Goal: Communication & Community: Ask a question

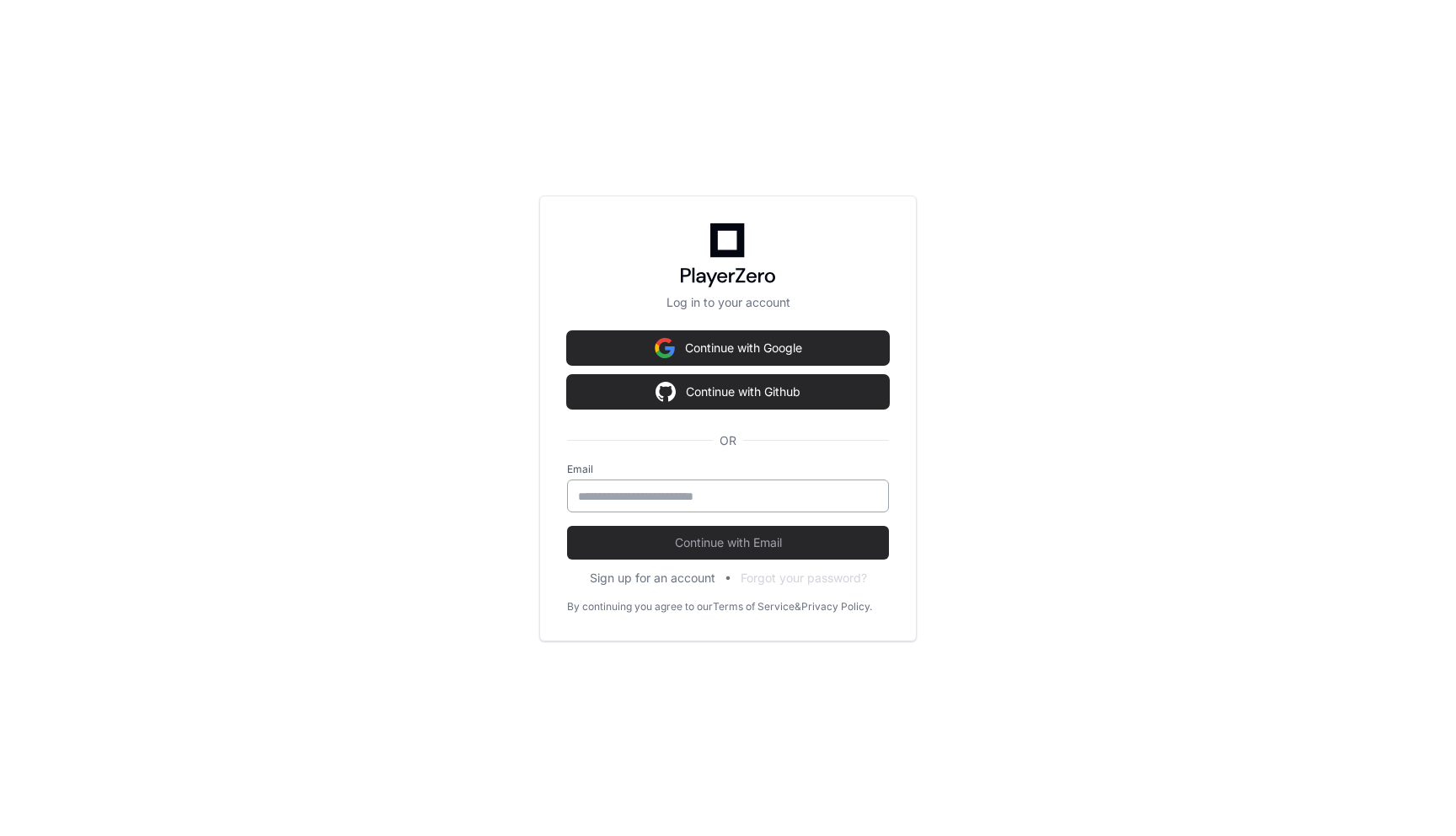
click at [717, 501] on input "email" at bounding box center [728, 496] width 300 height 17
type input "**********"
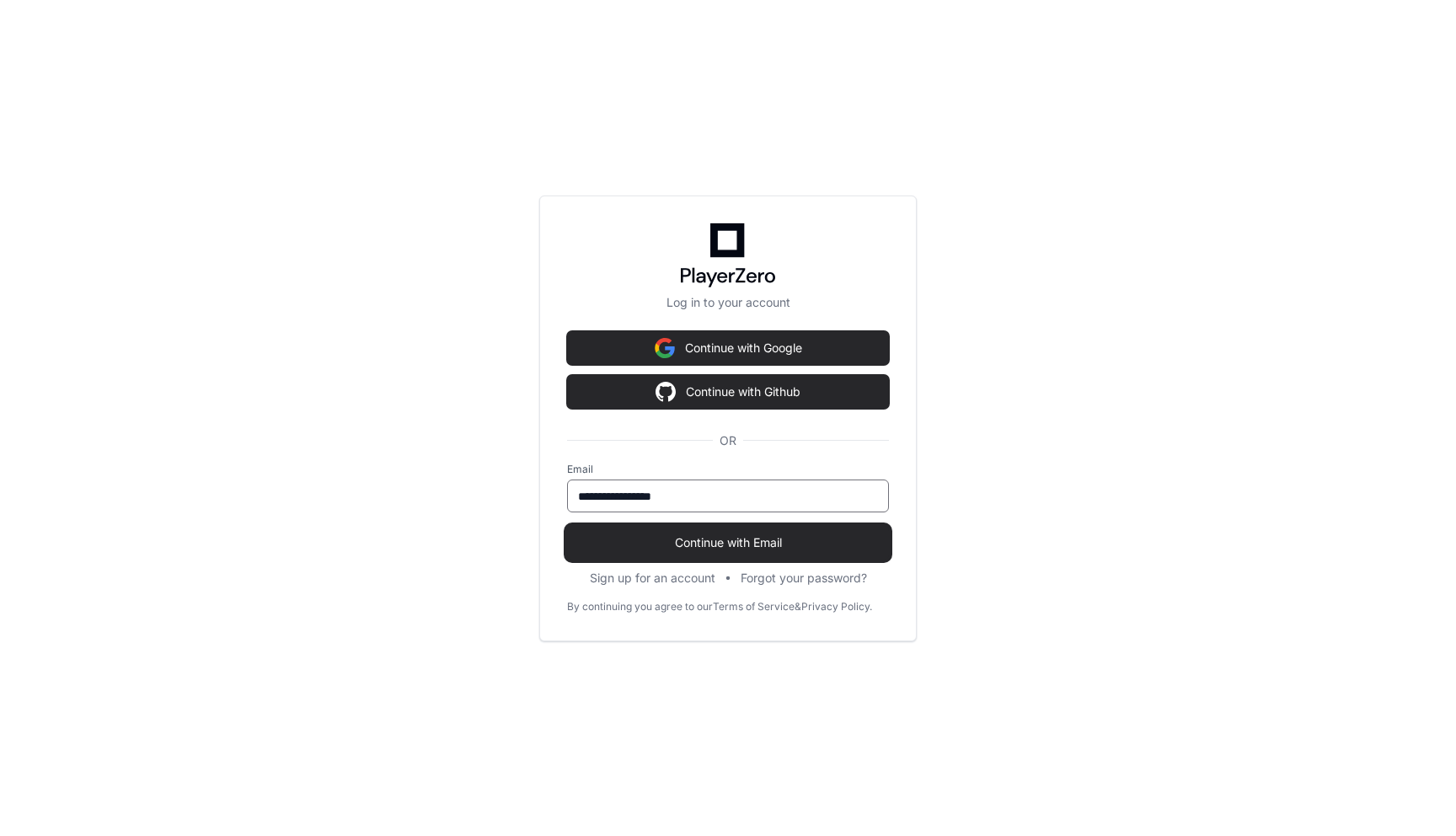
click at [713, 537] on span "Continue with Email" at bounding box center [728, 543] width 322 height 17
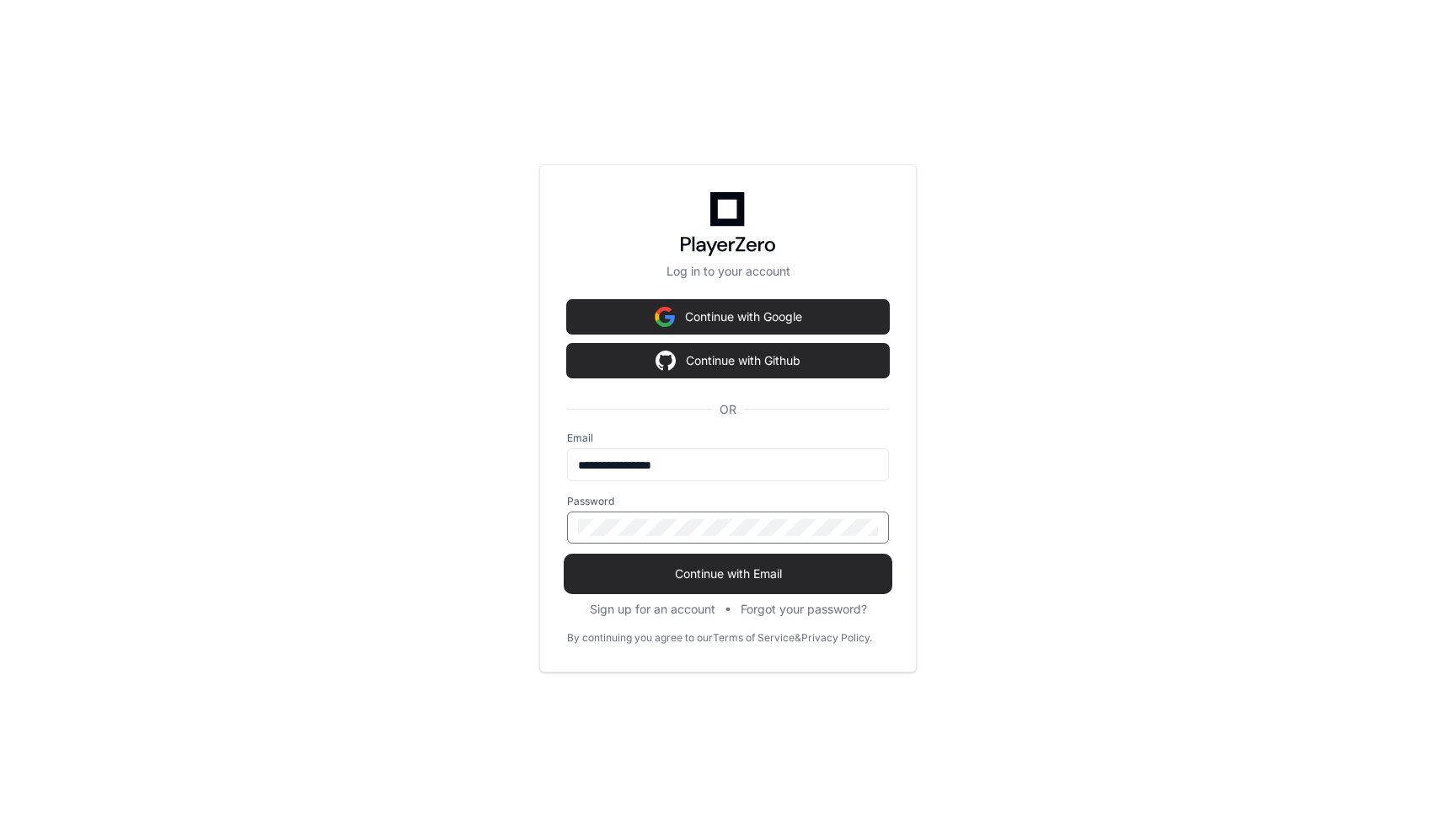
click at [764, 569] on span "Continue with Email" at bounding box center [728, 574] width 322 height 17
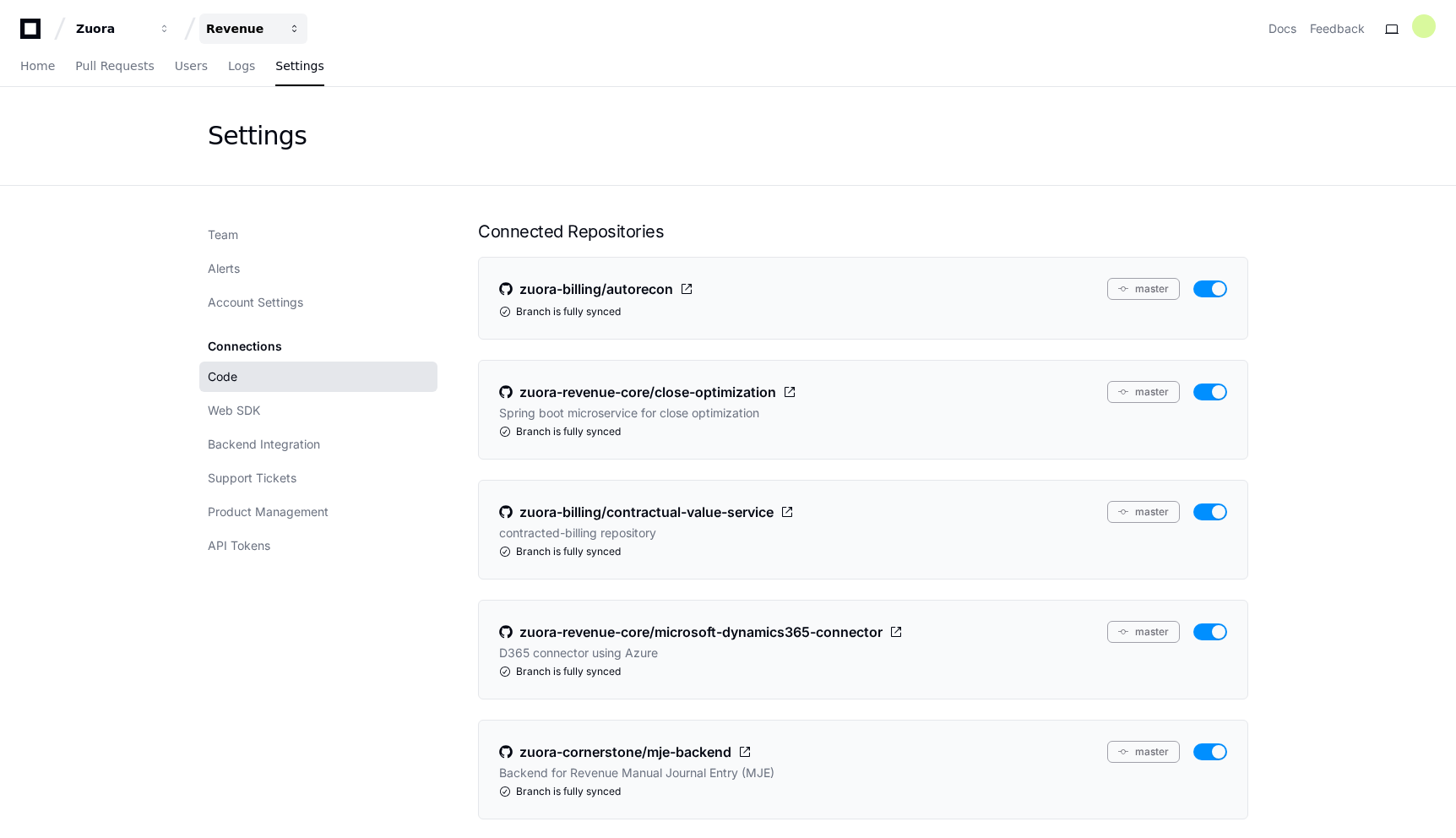
click at [287, 30] on button "Revenue" at bounding box center [253, 28] width 108 height 30
click at [116, 162] on div "Settings" at bounding box center [728, 136] width 1456 height 99
click at [295, 35] on button "Revenue" at bounding box center [253, 28] width 108 height 30
click at [290, 89] on link "Join or create a project" at bounding box center [317, 88] width 217 height 22
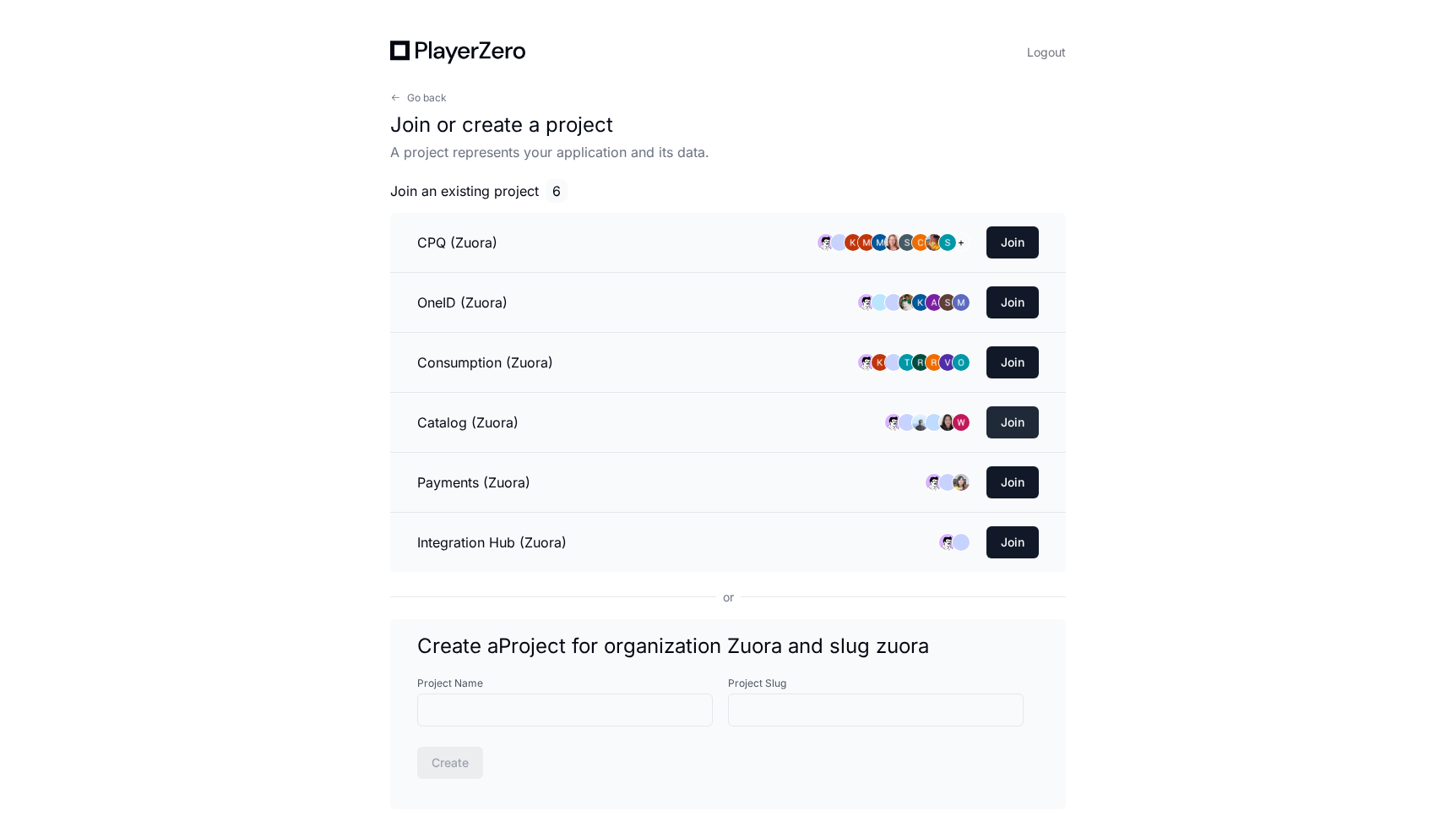
click at [1009, 415] on button "Join" at bounding box center [1013, 422] width 53 height 32
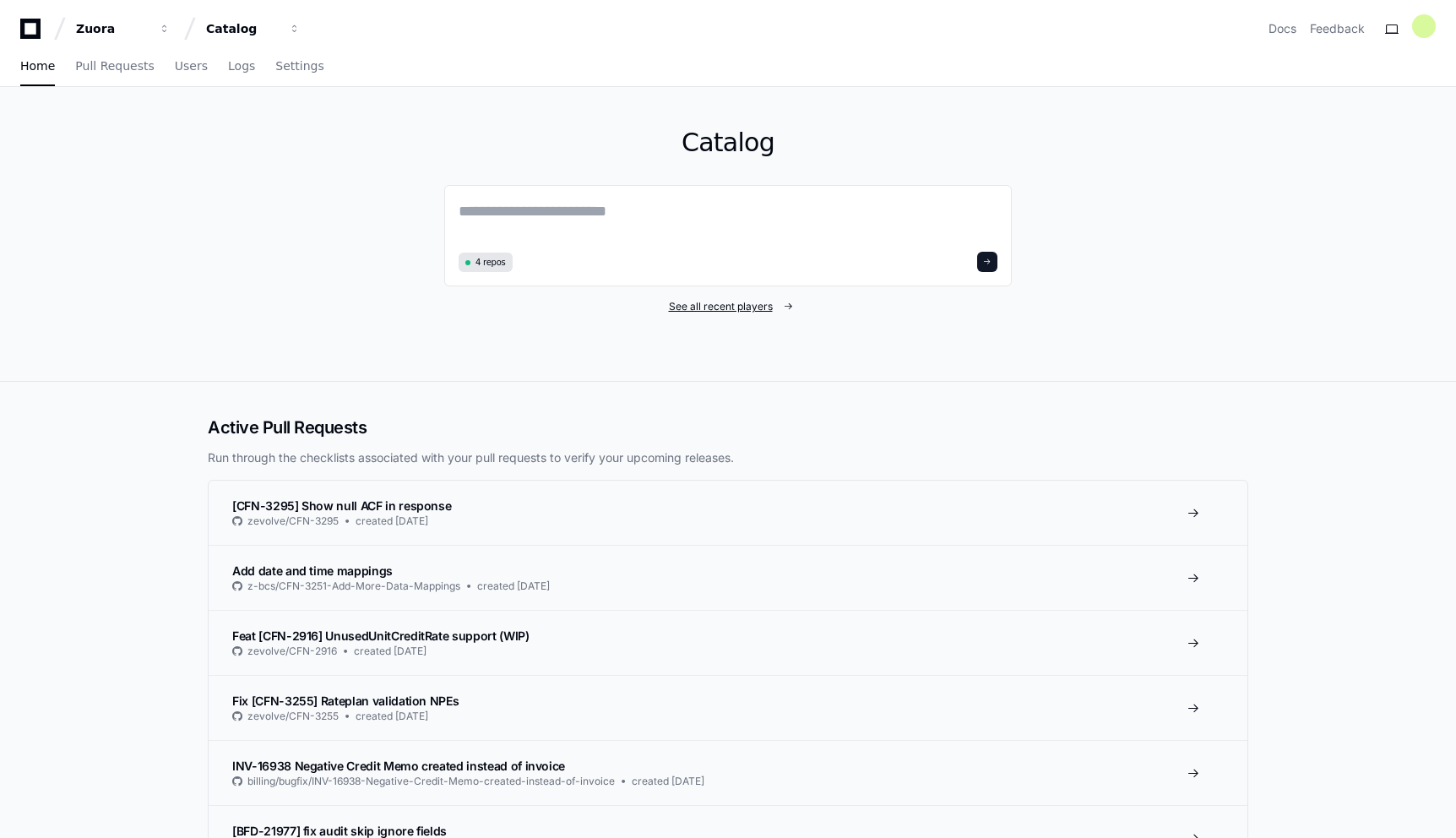
click at [733, 312] on span "See all recent players" at bounding box center [720, 307] width 104 height 13
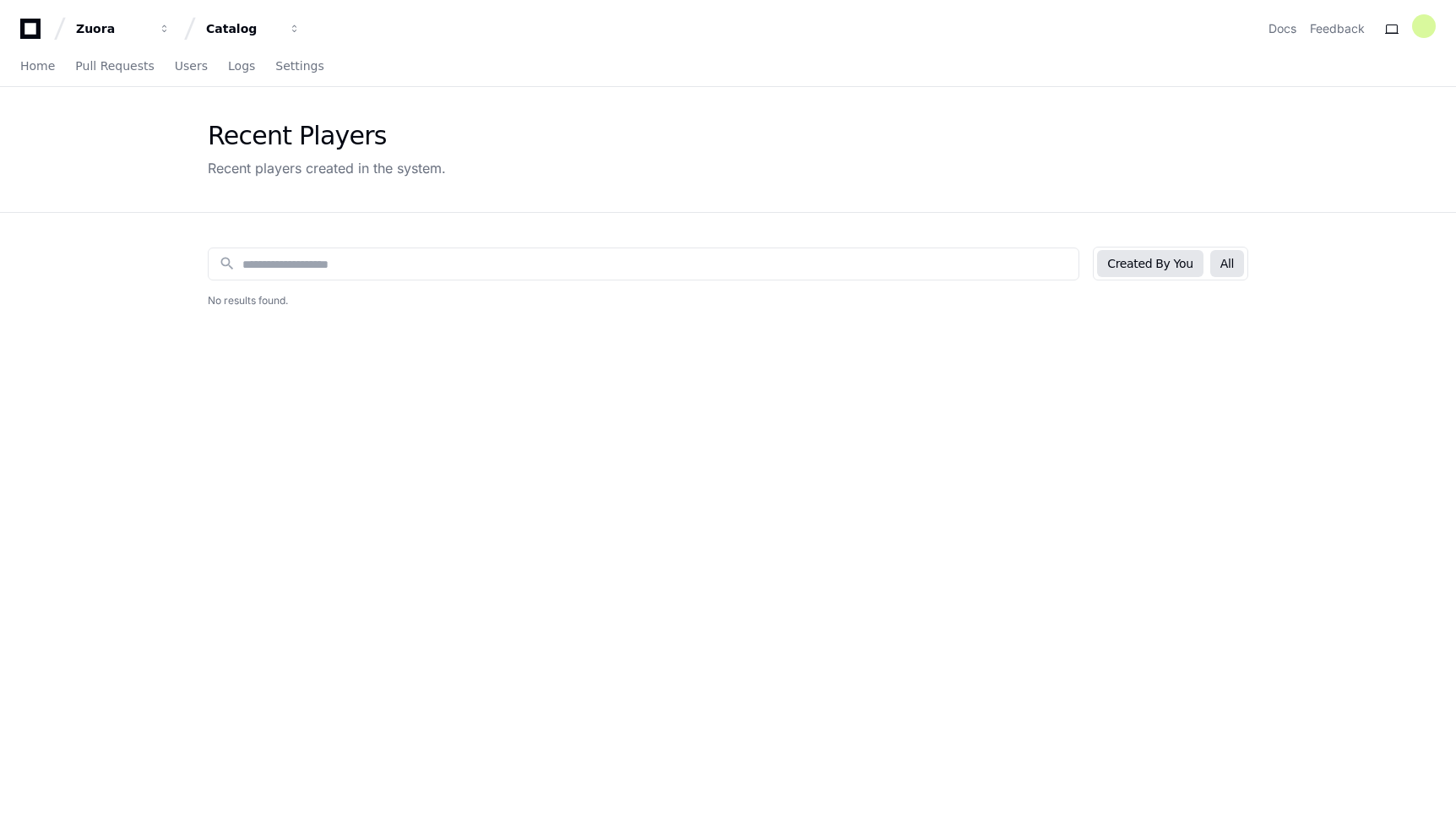
click at [1238, 265] on button "All" at bounding box center [1227, 264] width 34 height 27
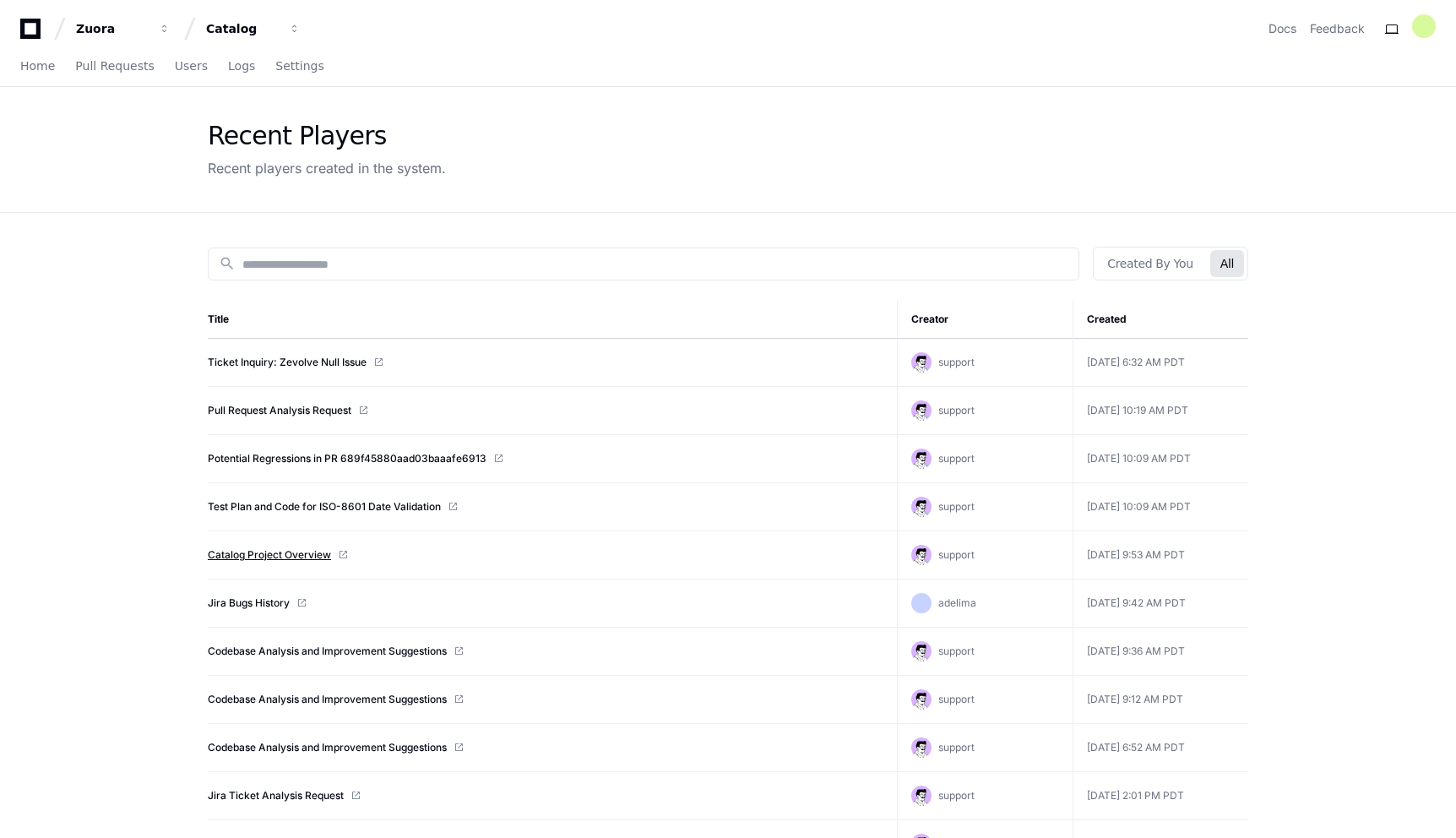
click at [296, 556] on link "Catalog Project Overview" at bounding box center [269, 555] width 123 height 13
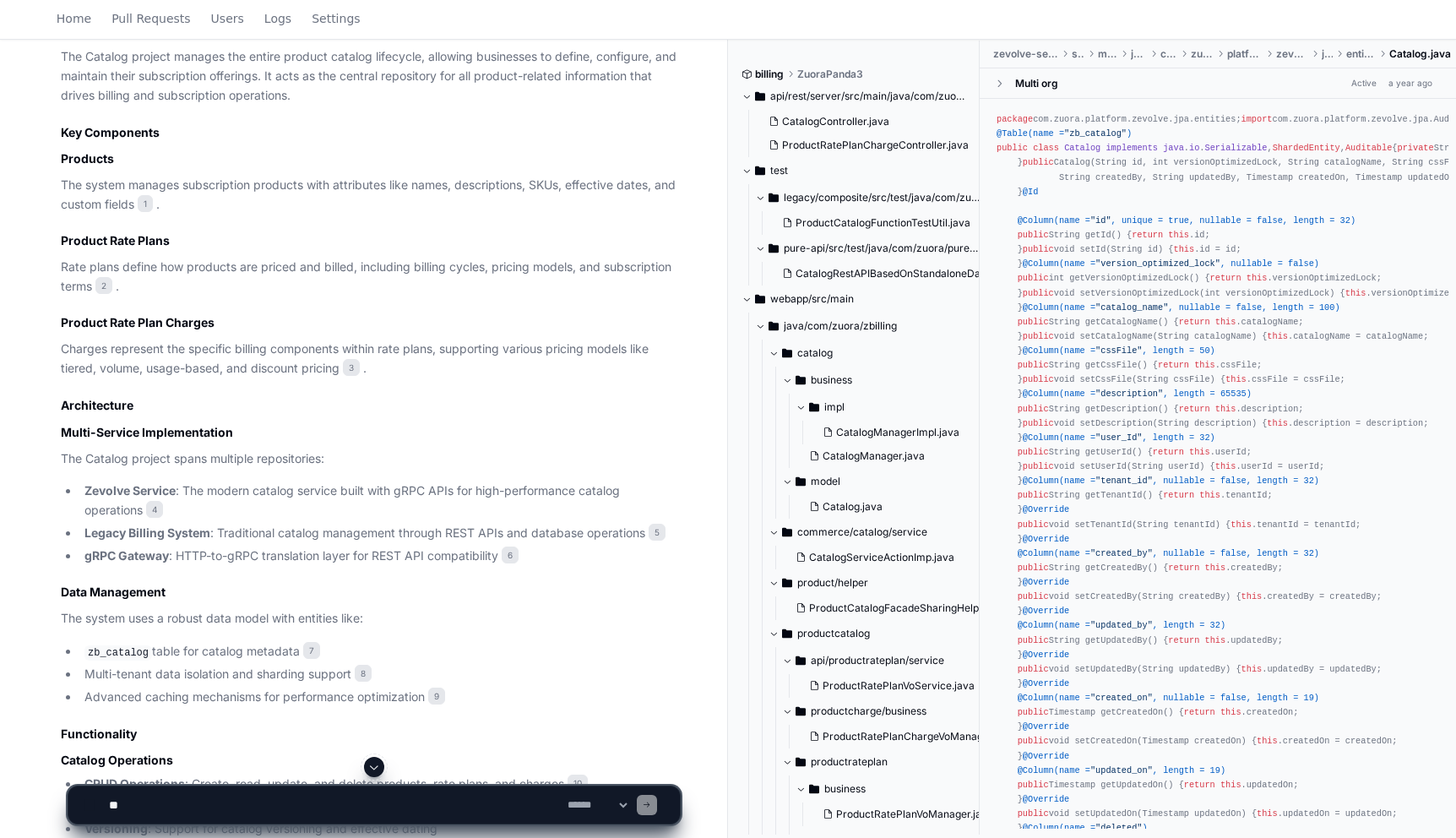
scroll to position [753, 0]
click at [372, 765] on span at bounding box center [374, 767] width 13 height 13
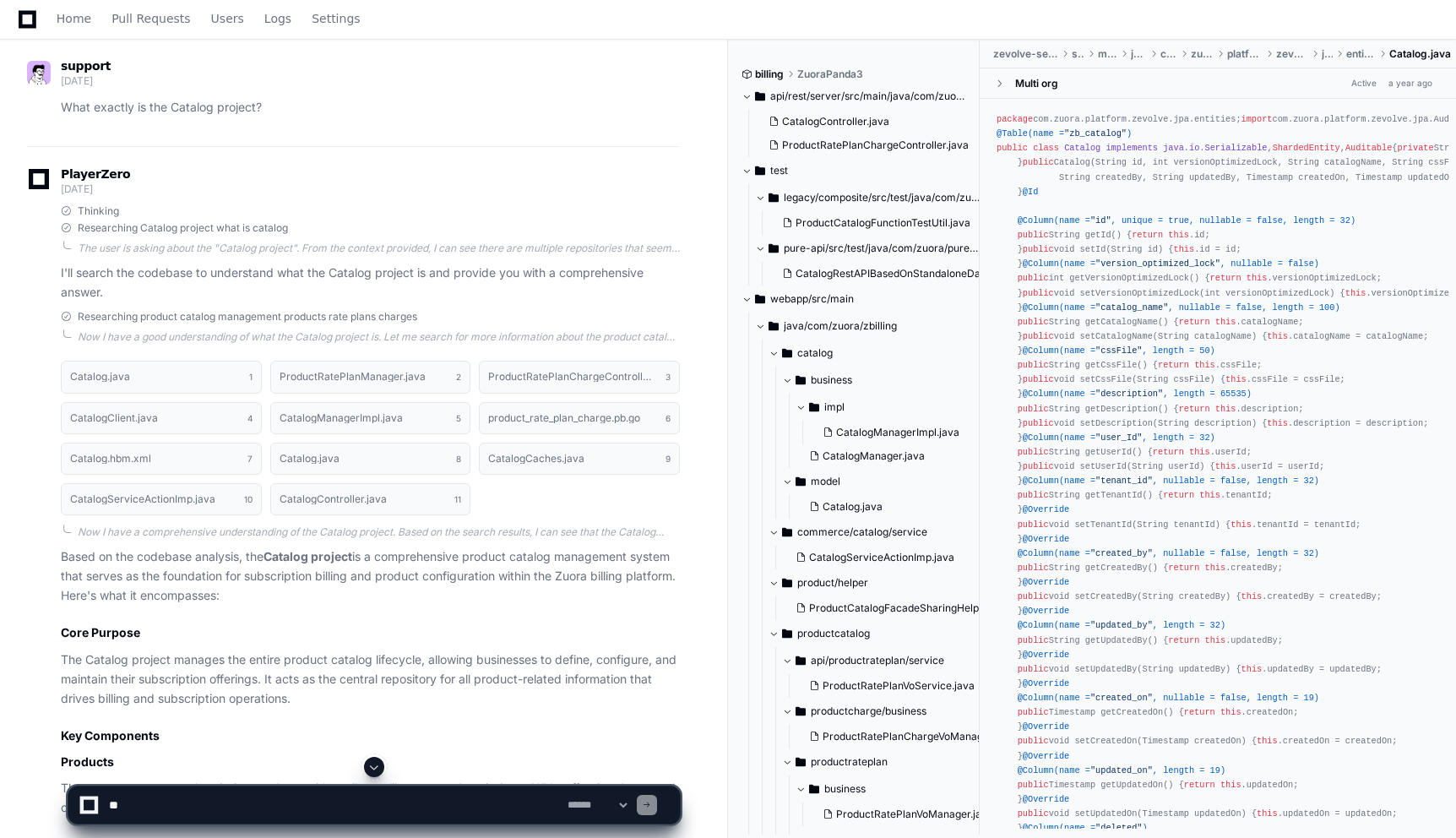
scroll to position [0, 0]
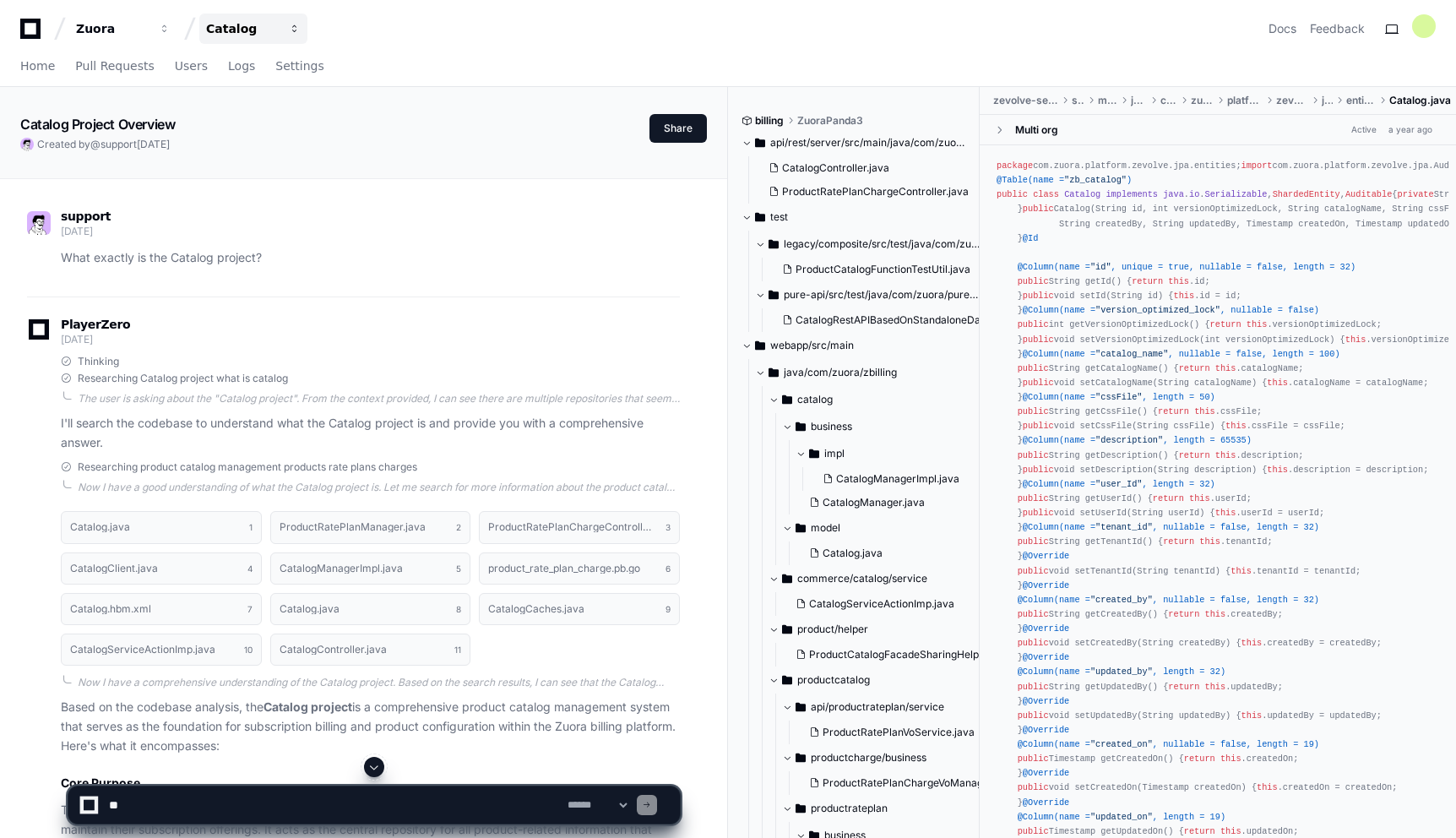
click at [148, 27] on div "Catalog" at bounding box center [112, 29] width 72 height 17
click at [219, 27] on div "Catalog" at bounding box center [242, 29] width 72 height 17
click at [54, 69] on div "Home Pull Requests Users Logs Settings" at bounding box center [173, 66] width 304 height 38
click at [38, 67] on span "Home" at bounding box center [38, 66] width 35 height 10
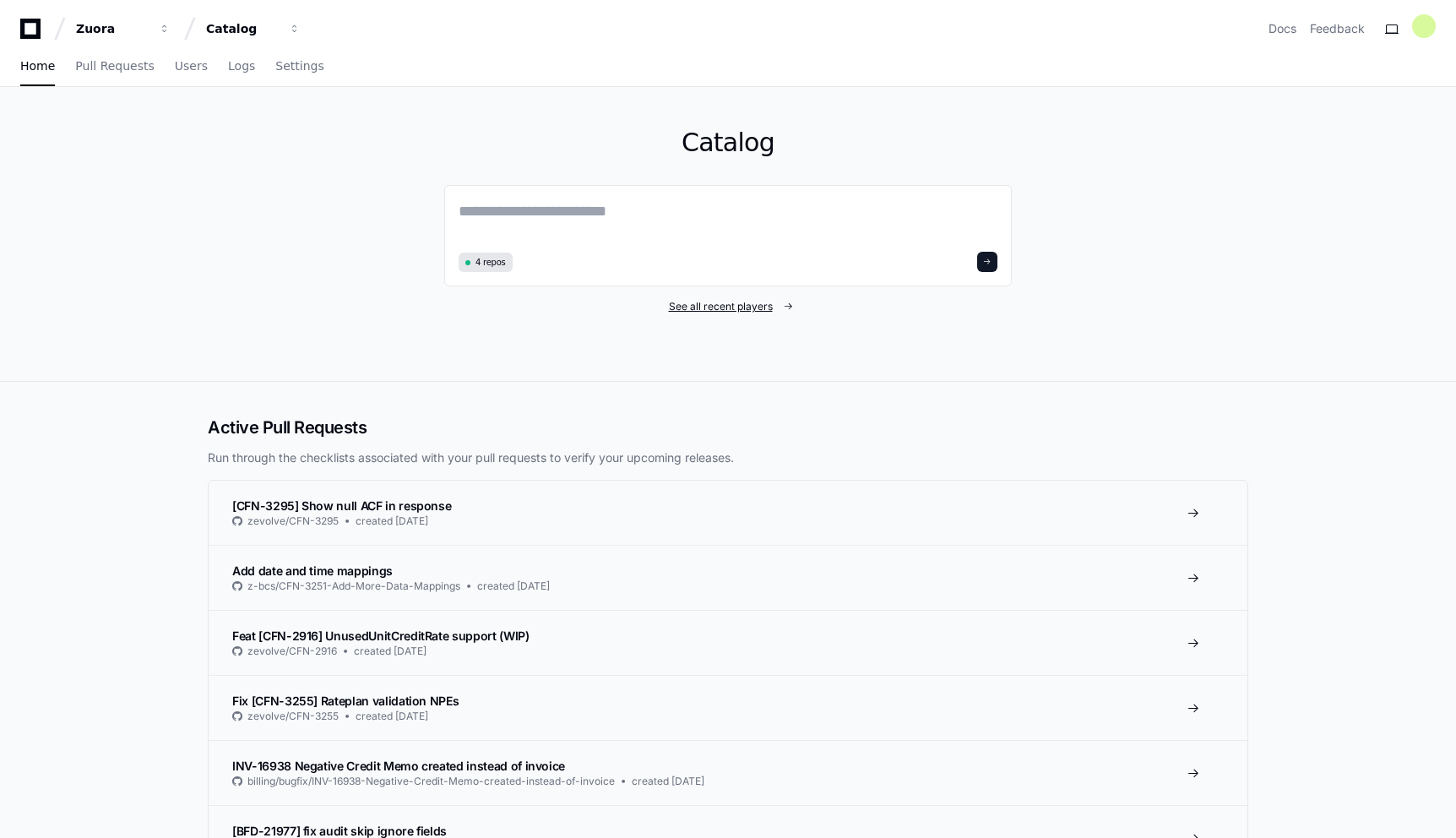
click at [732, 303] on span "See all recent players" at bounding box center [720, 307] width 104 height 13
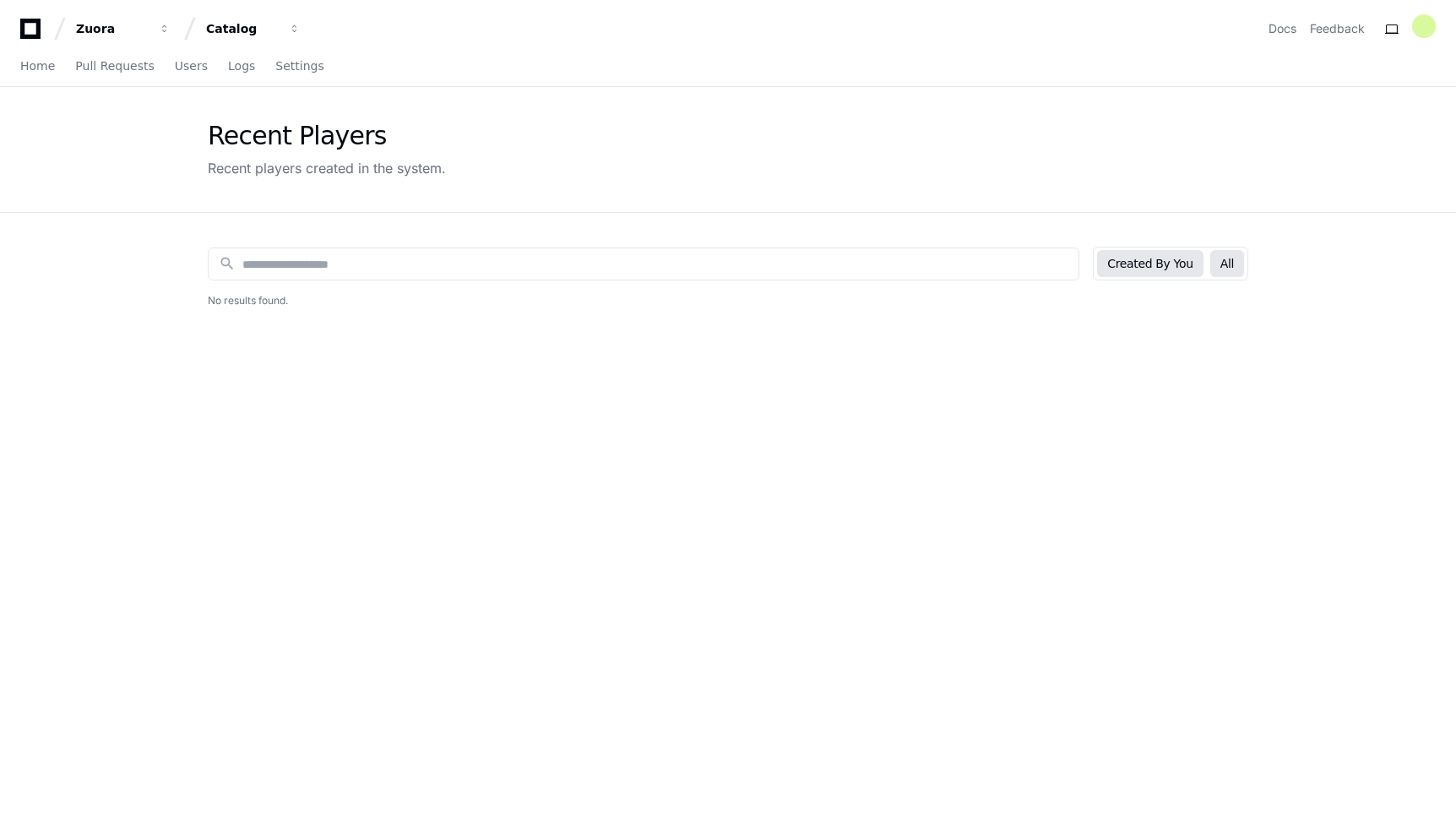
click at [1226, 263] on button "All" at bounding box center [1227, 264] width 34 height 27
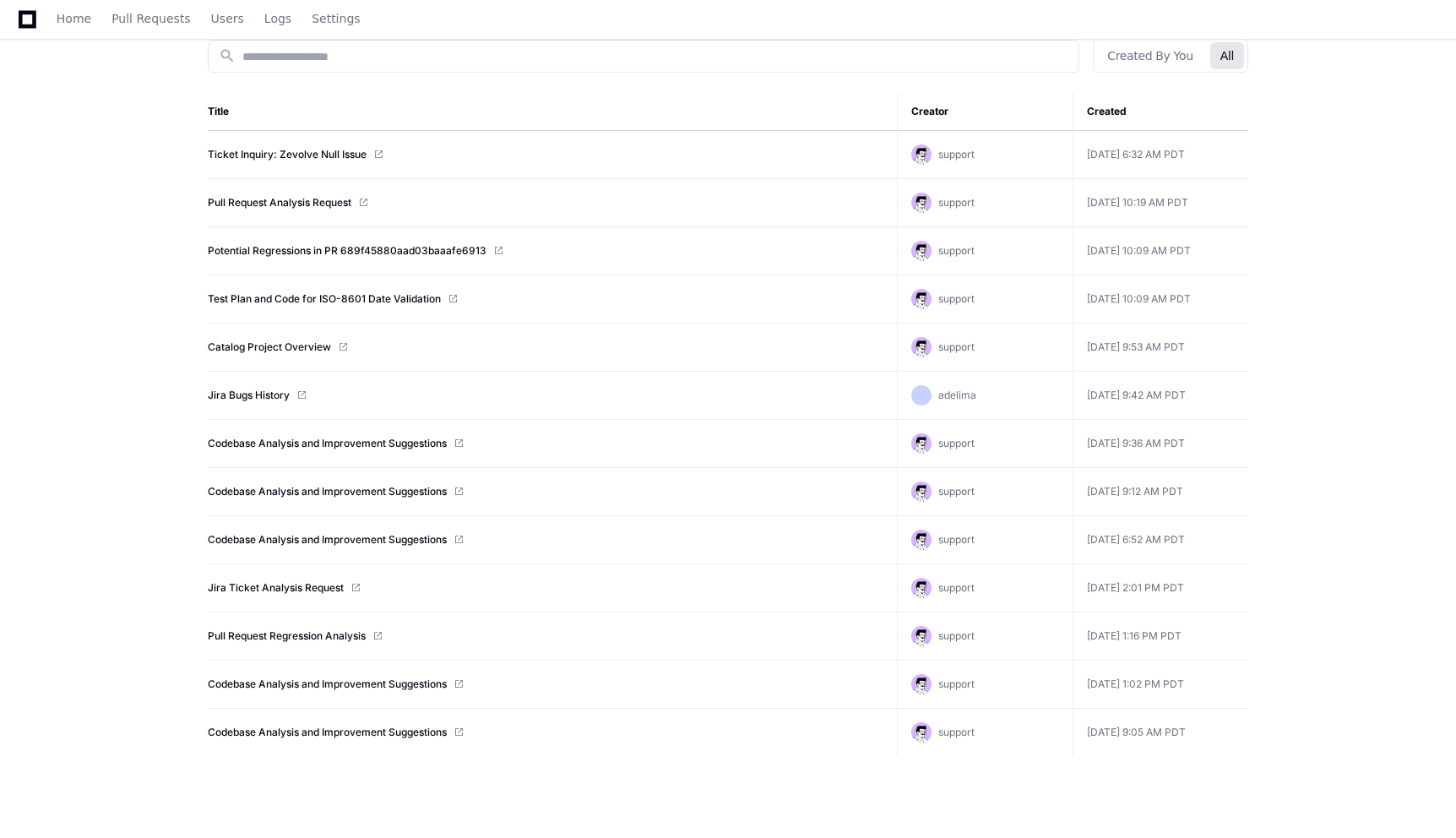
scroll to position [213, 0]
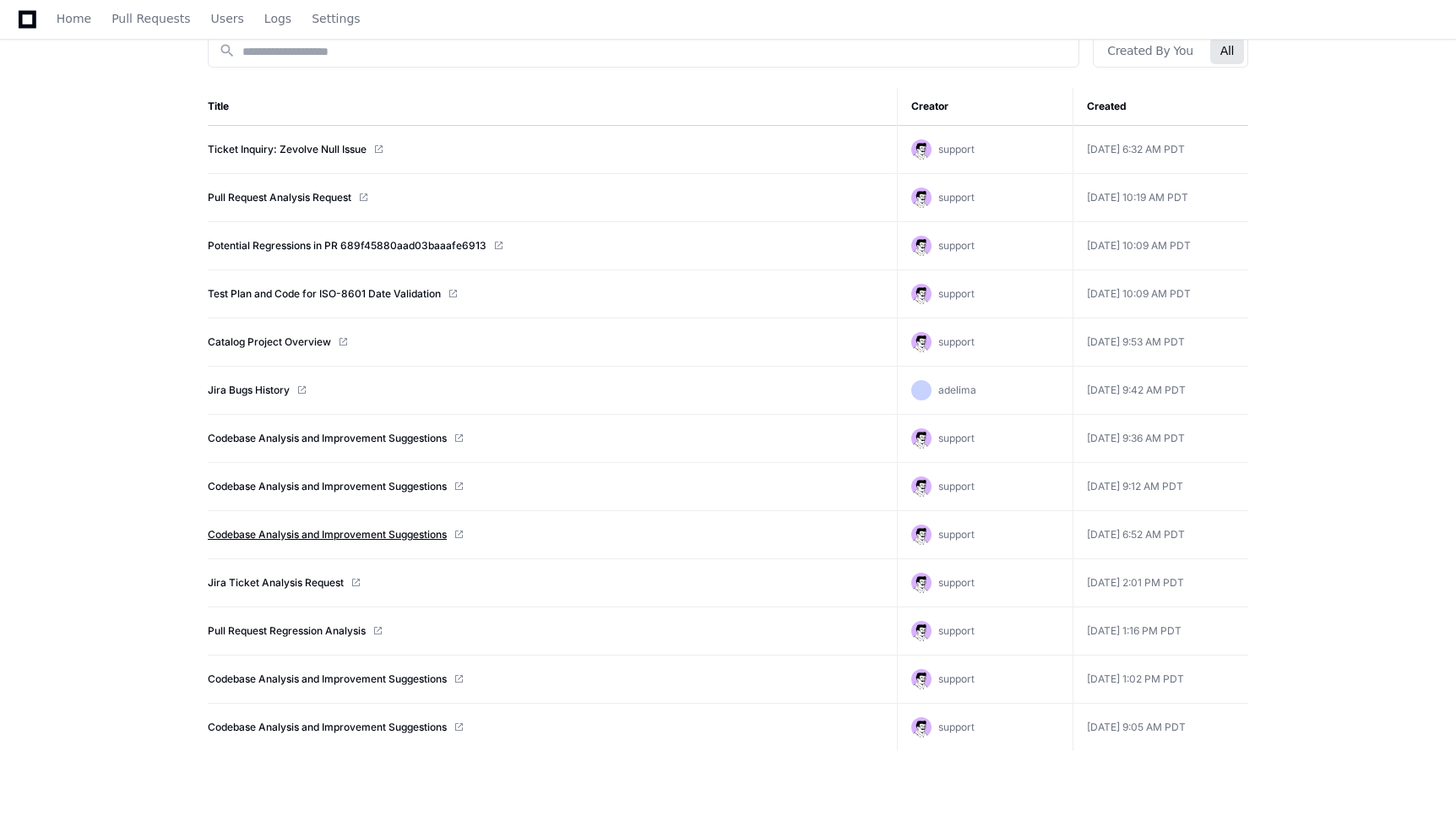
click at [354, 537] on link "Codebase Analysis and Improvement Suggestions" at bounding box center [327, 535] width 239 height 13
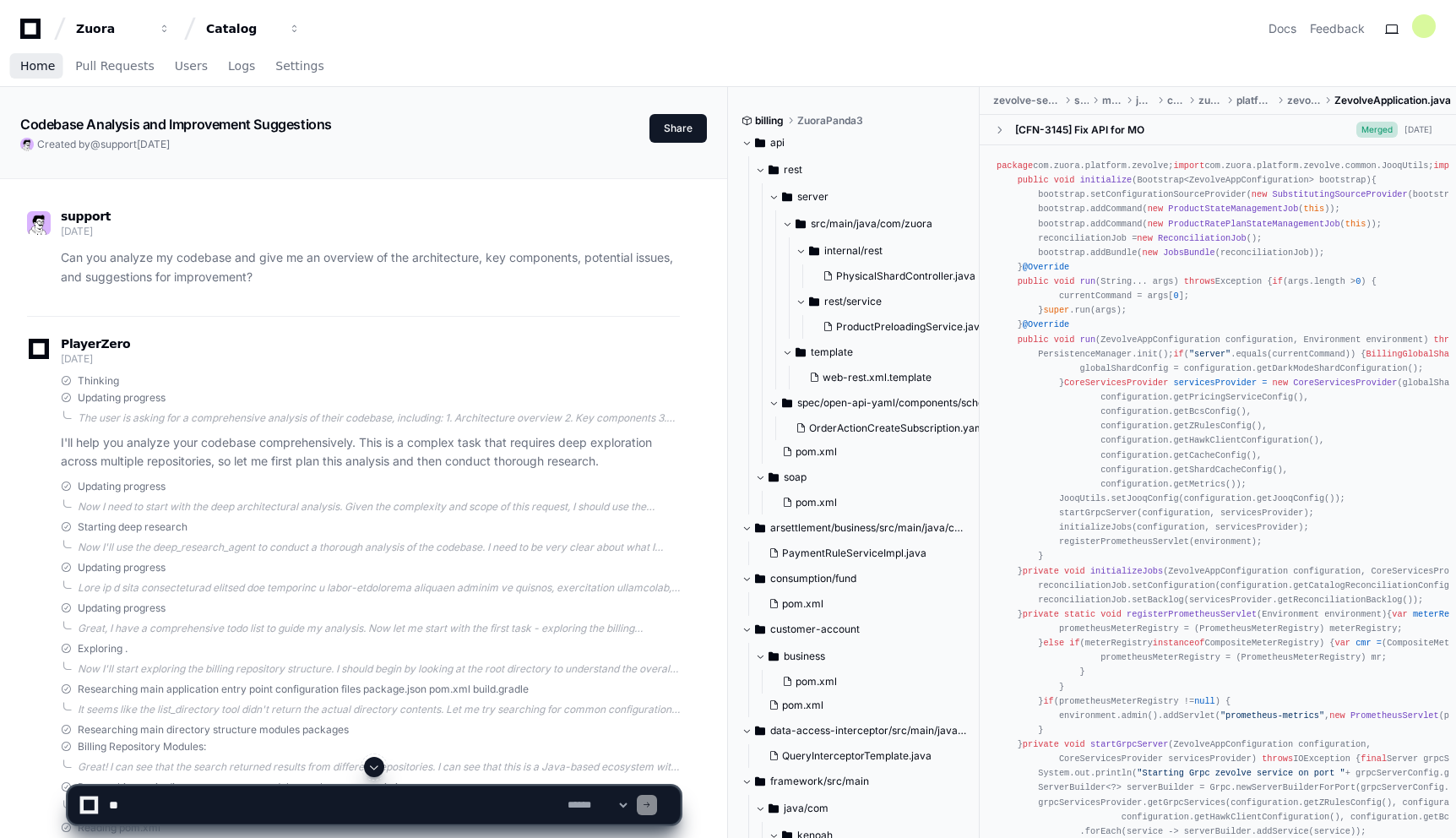
click at [47, 67] on span "Home" at bounding box center [38, 66] width 35 height 10
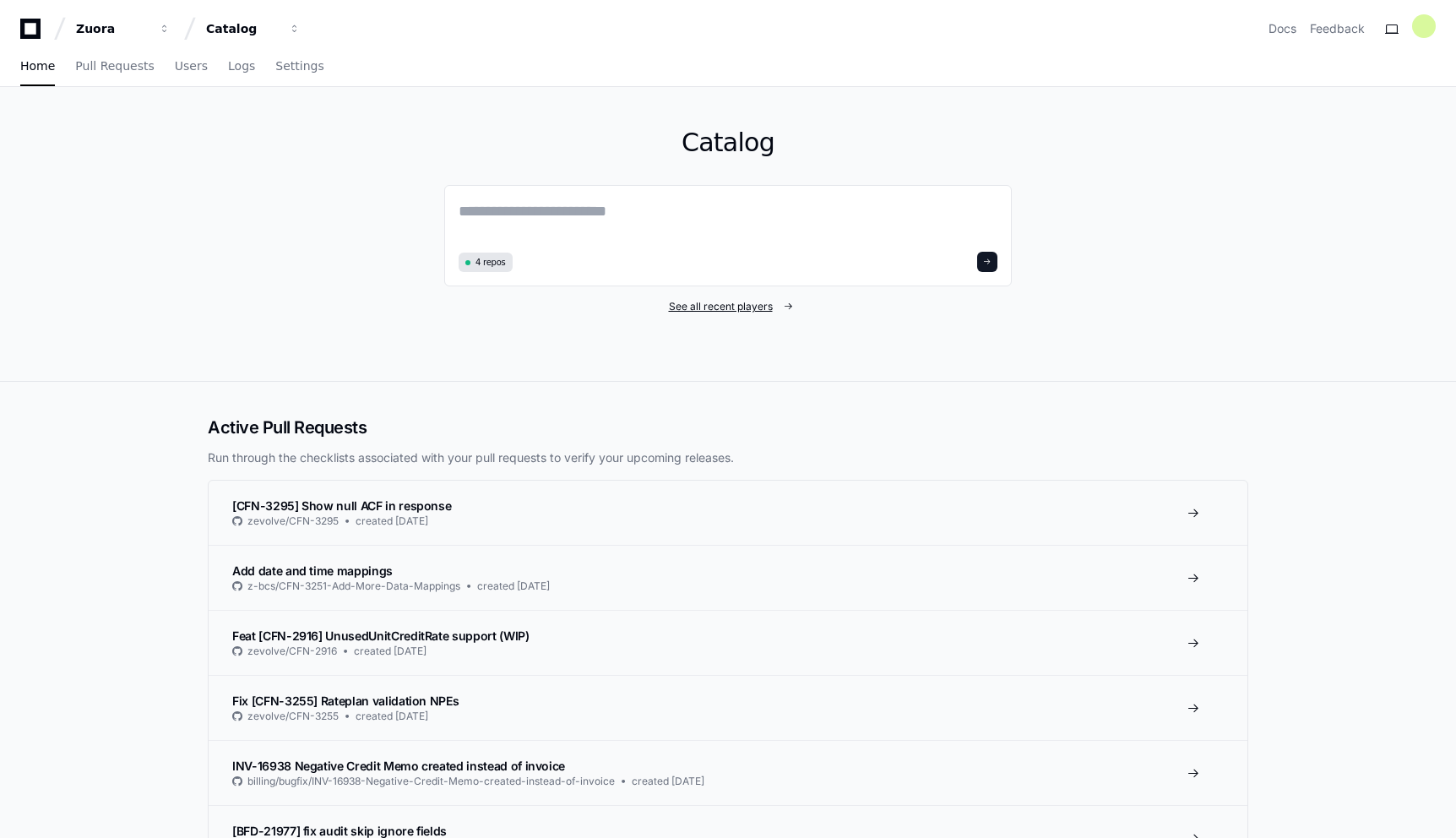
click at [764, 310] on span "See all recent players" at bounding box center [720, 307] width 104 height 13
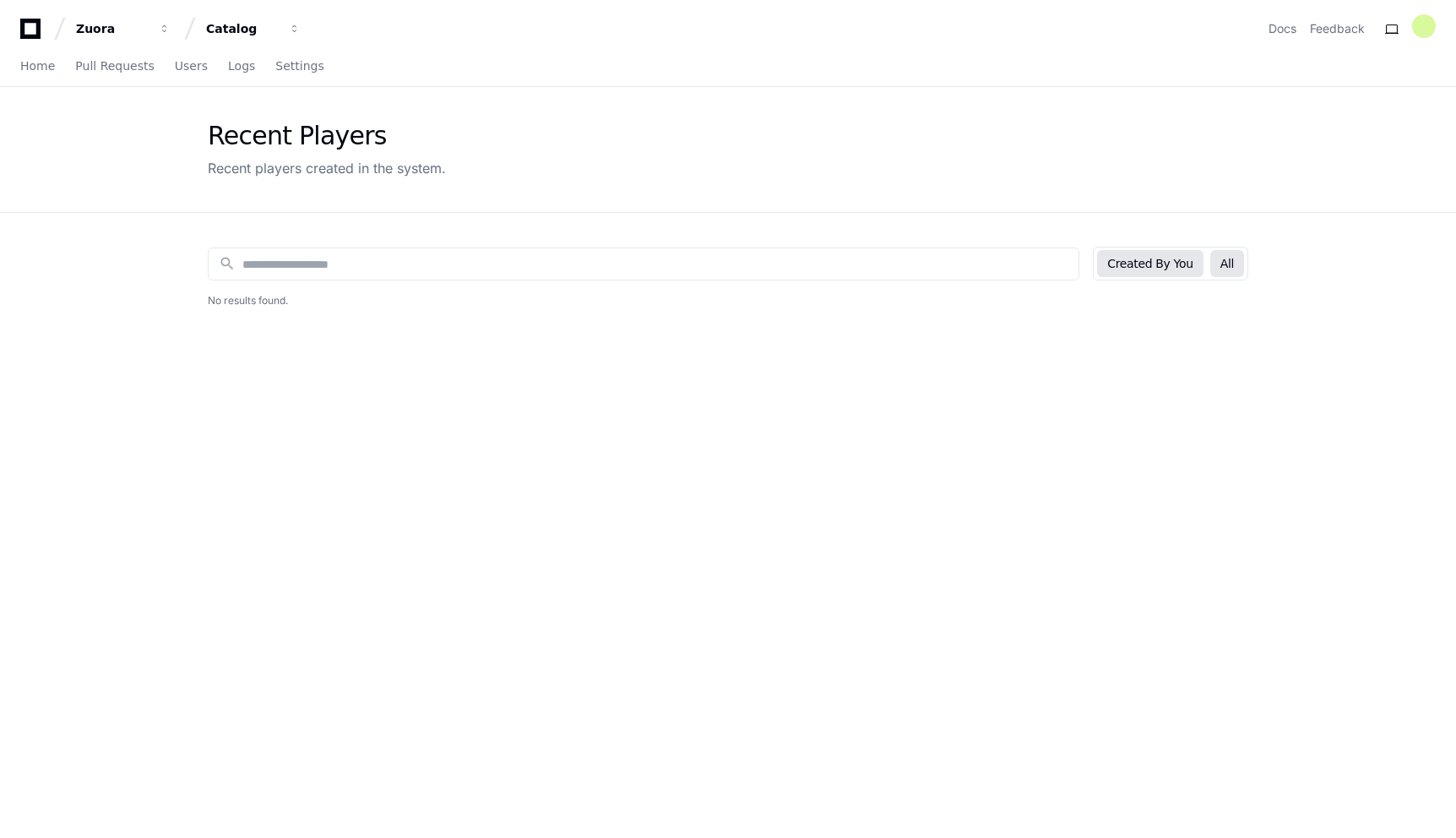
click at [1242, 267] on button "All" at bounding box center [1227, 264] width 34 height 27
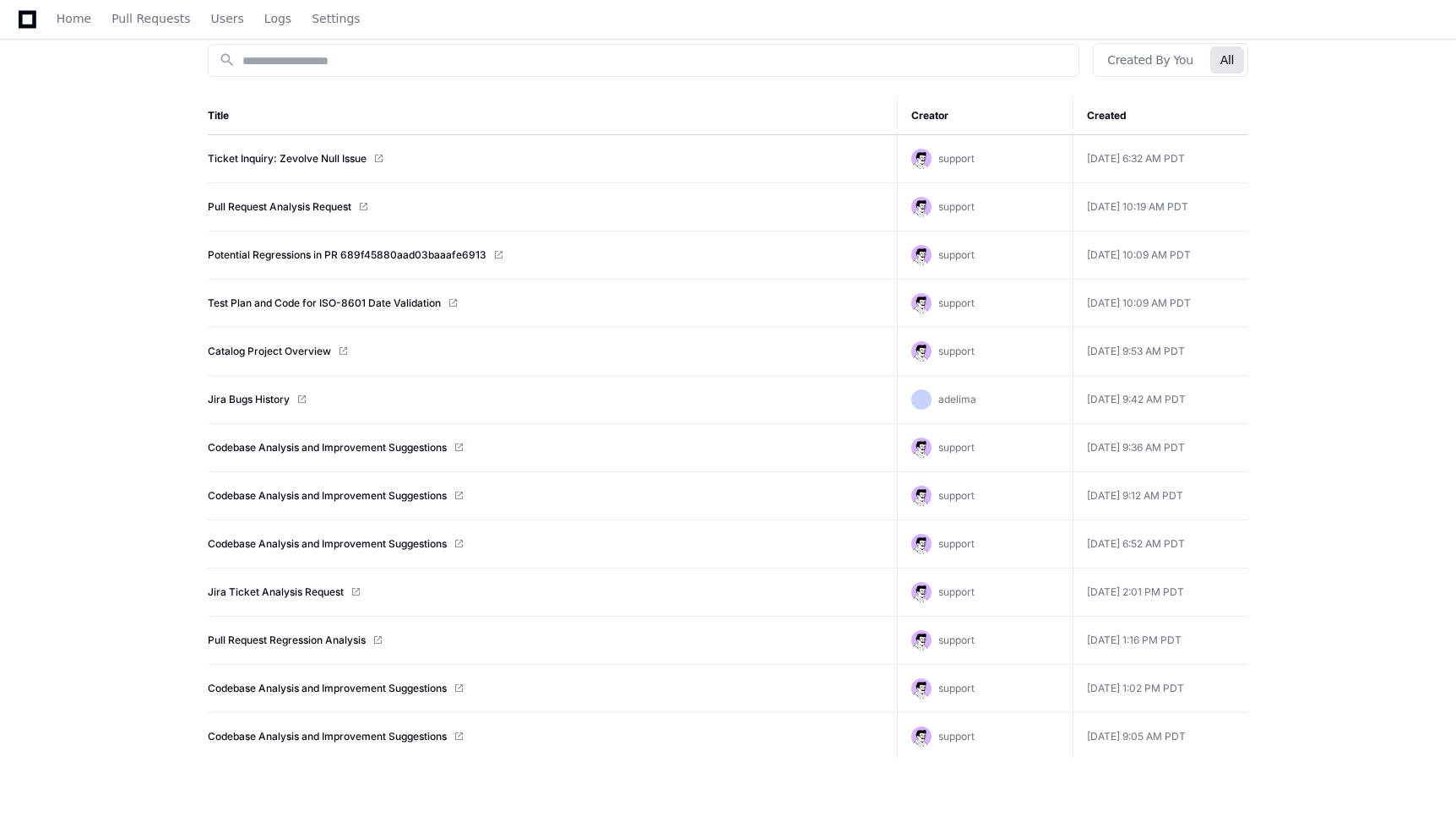
scroll to position [213, 0]
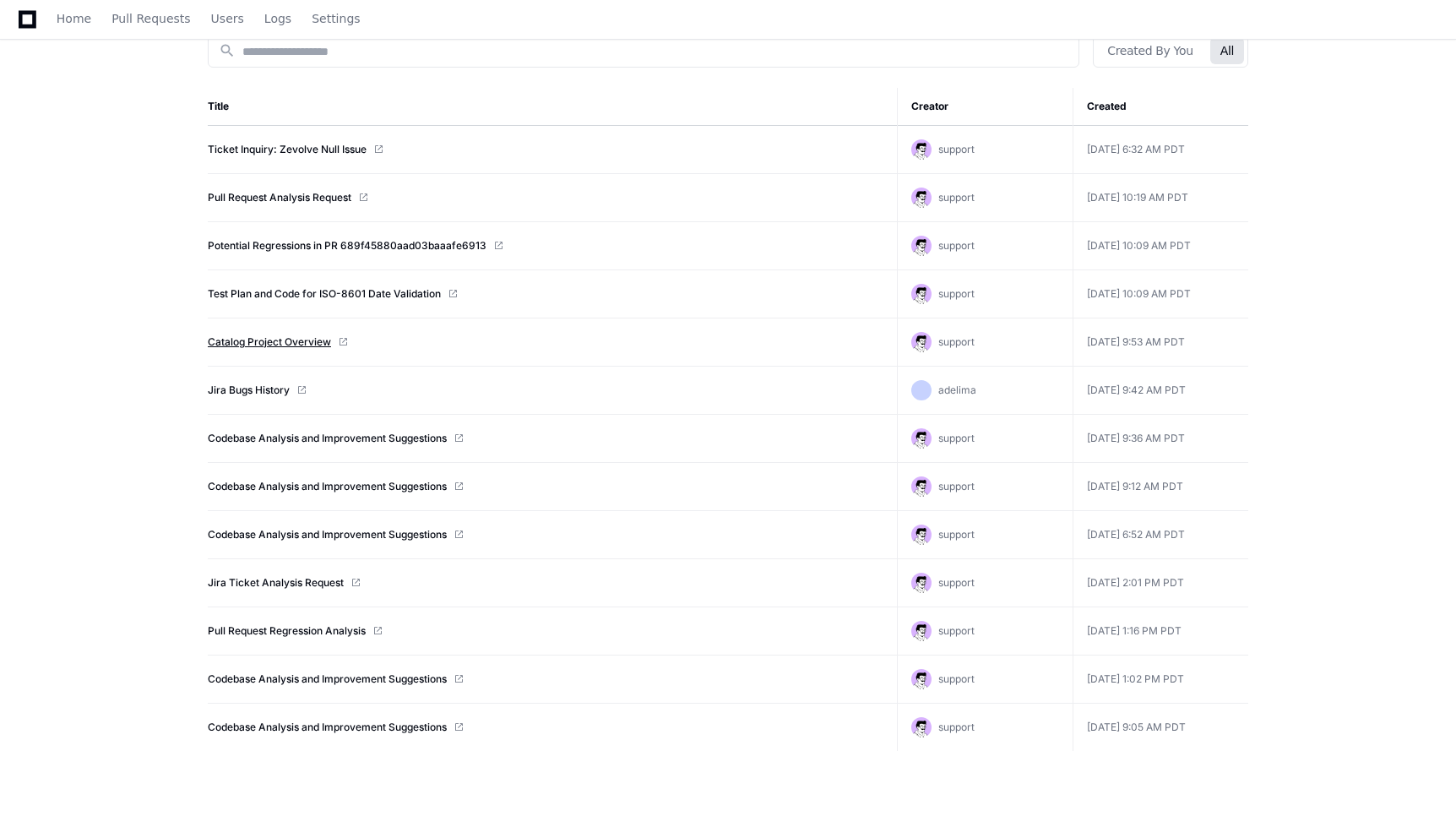
click at [260, 339] on link "Catalog Project Overview" at bounding box center [269, 342] width 123 height 13
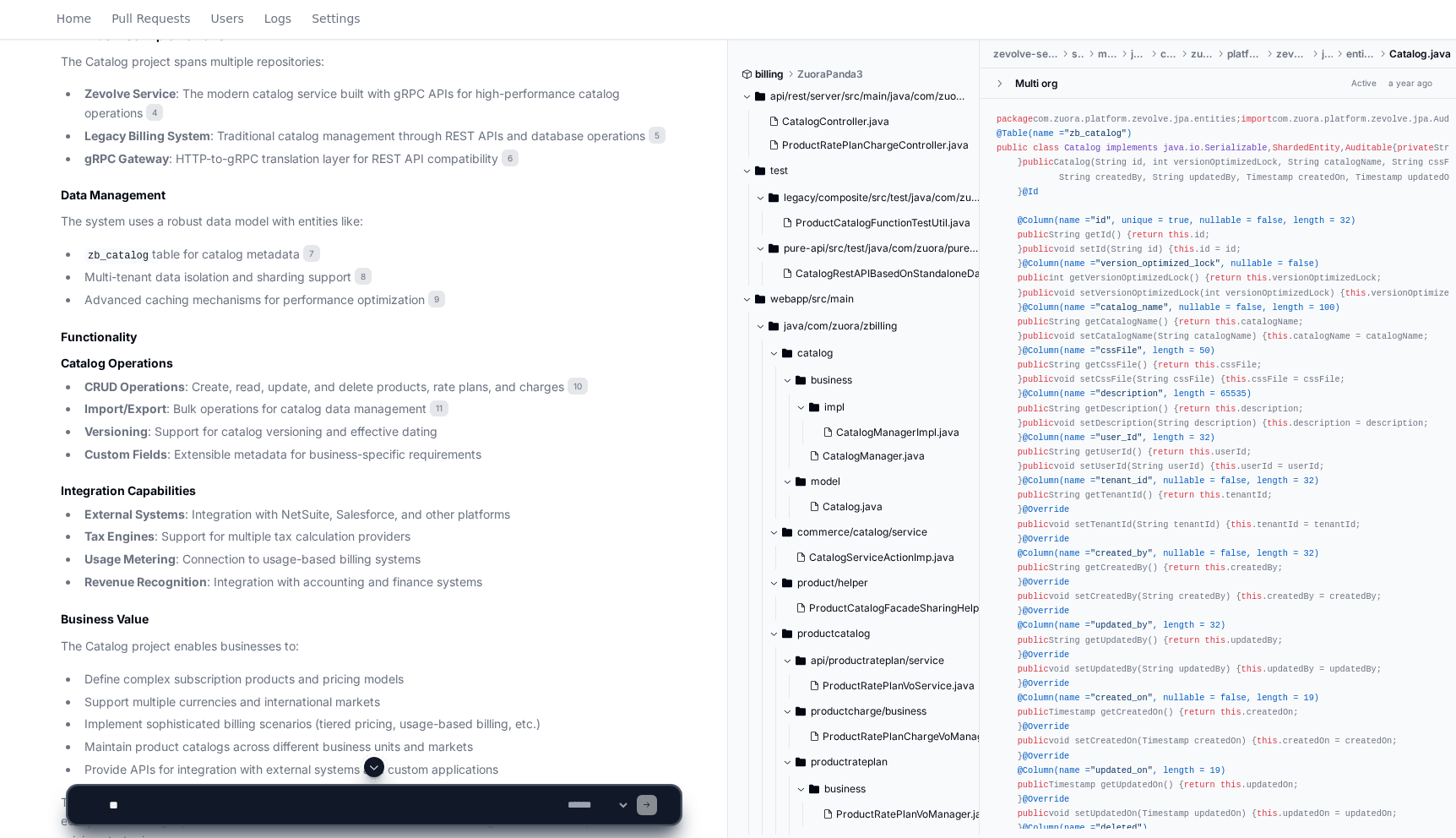
scroll to position [1297, 0]
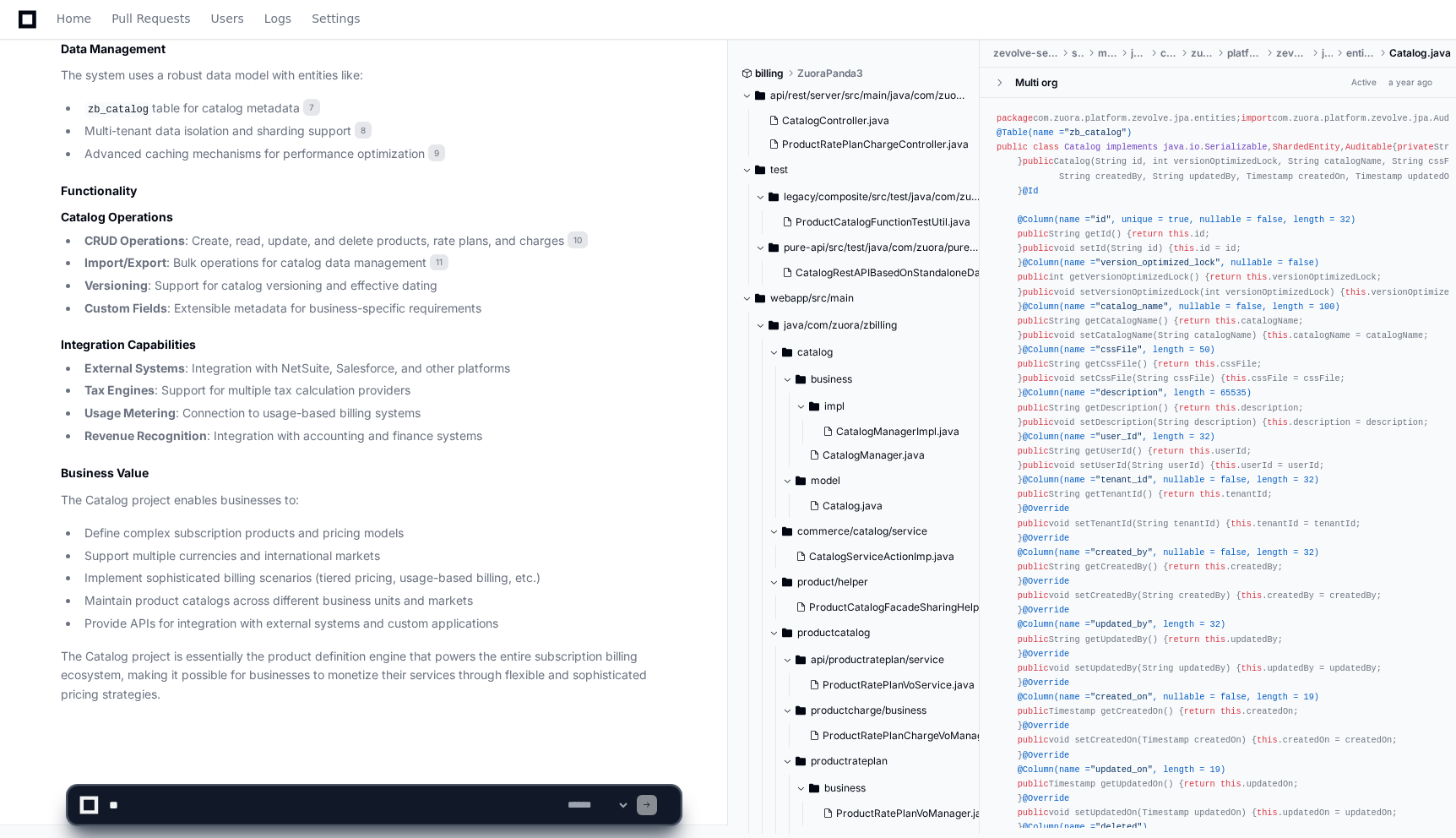
click at [359, 802] on textarea at bounding box center [335, 805] width 459 height 38
type textarea "**********"
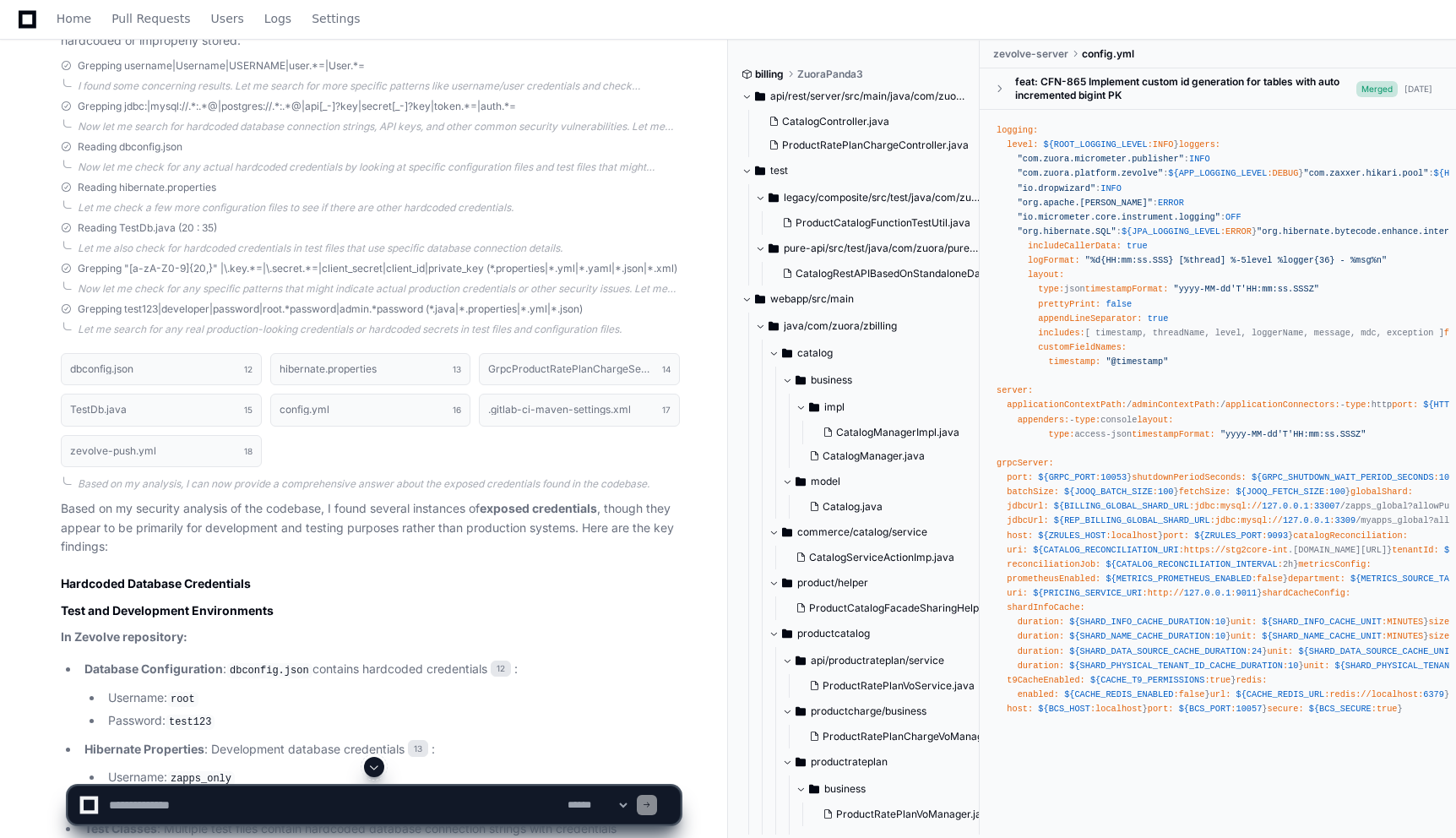
scroll to position [3157, 0]
